Goal: Task Accomplishment & Management: Complete application form

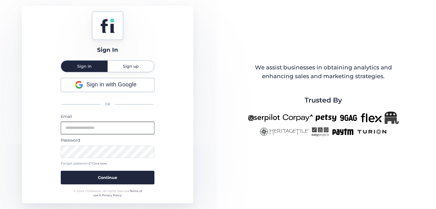
click at [117, 127] on input "email" at bounding box center [108, 128] width 94 height 12
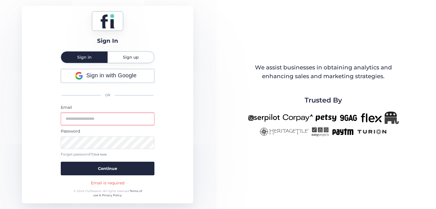
type input "**********"
click at [61, 162] on button "Continue" at bounding box center [108, 169] width 94 height 14
